Goal: Register for event/course

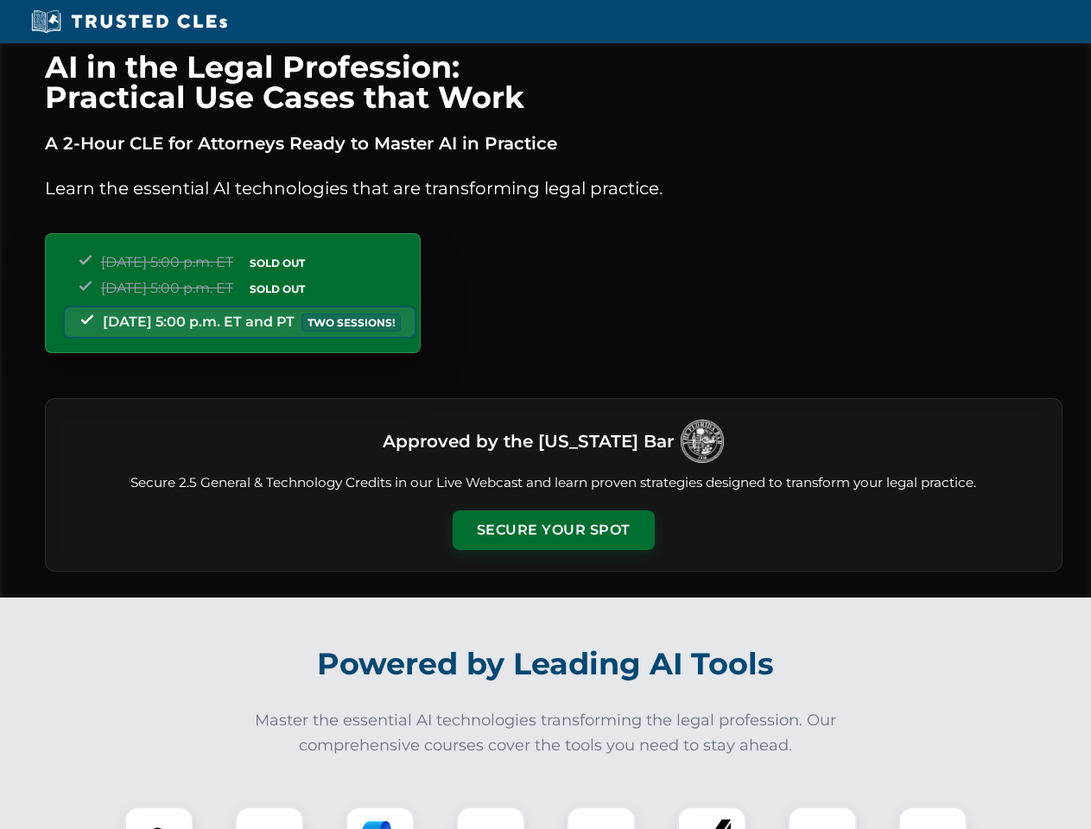
click at [553, 530] on button "Secure Your Spot" at bounding box center [554, 531] width 202 height 40
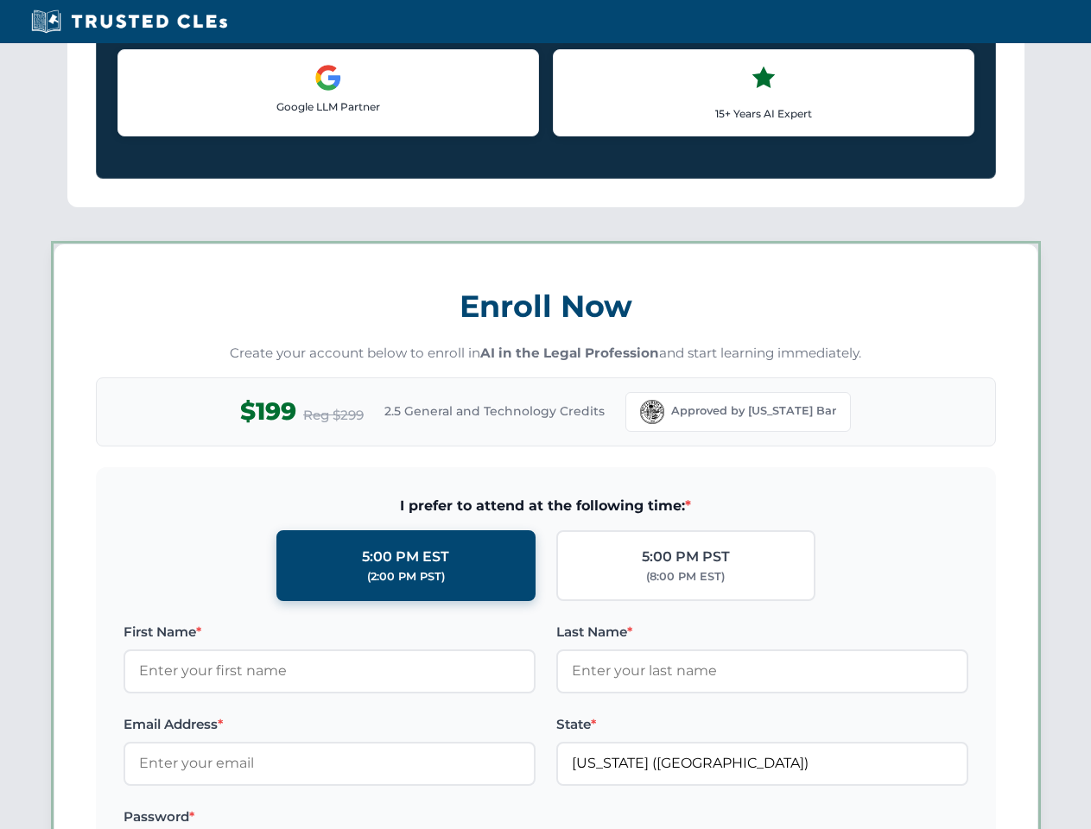
click at [380, 818] on label "Password *" at bounding box center [330, 817] width 412 height 21
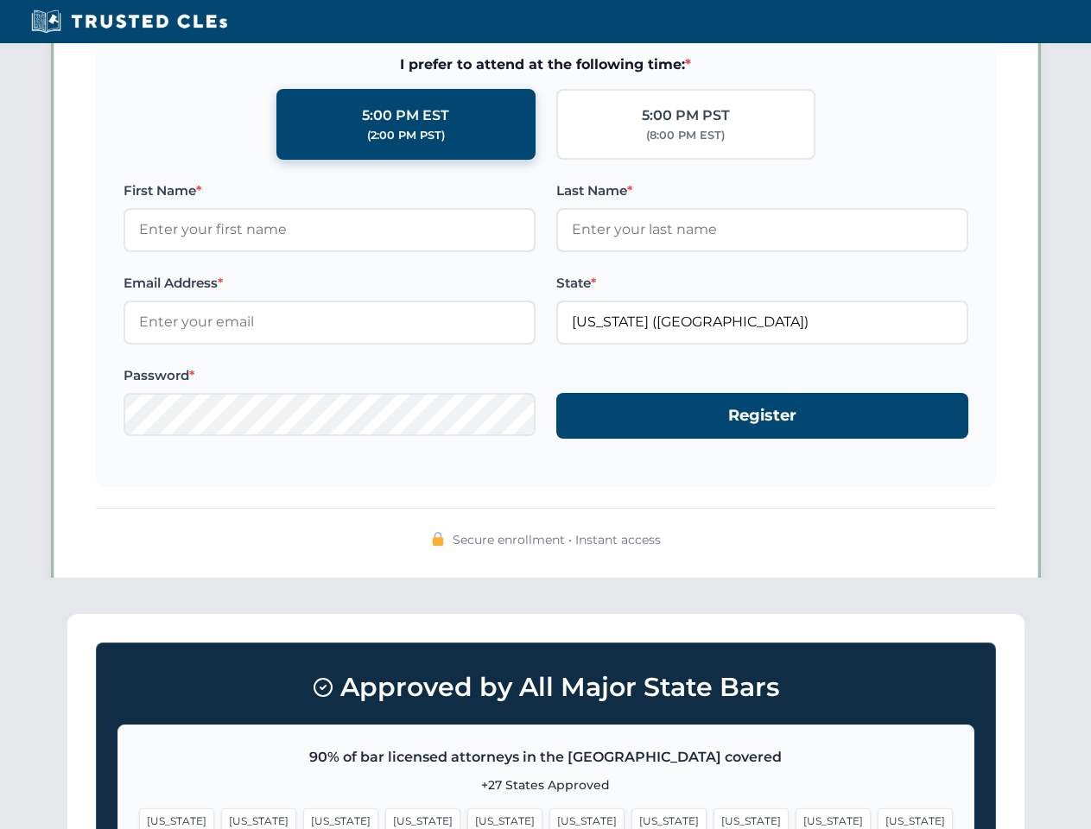
click at [796, 818] on span "[US_STATE]" at bounding box center [833, 821] width 75 height 25
